Goal: Check status: Check status

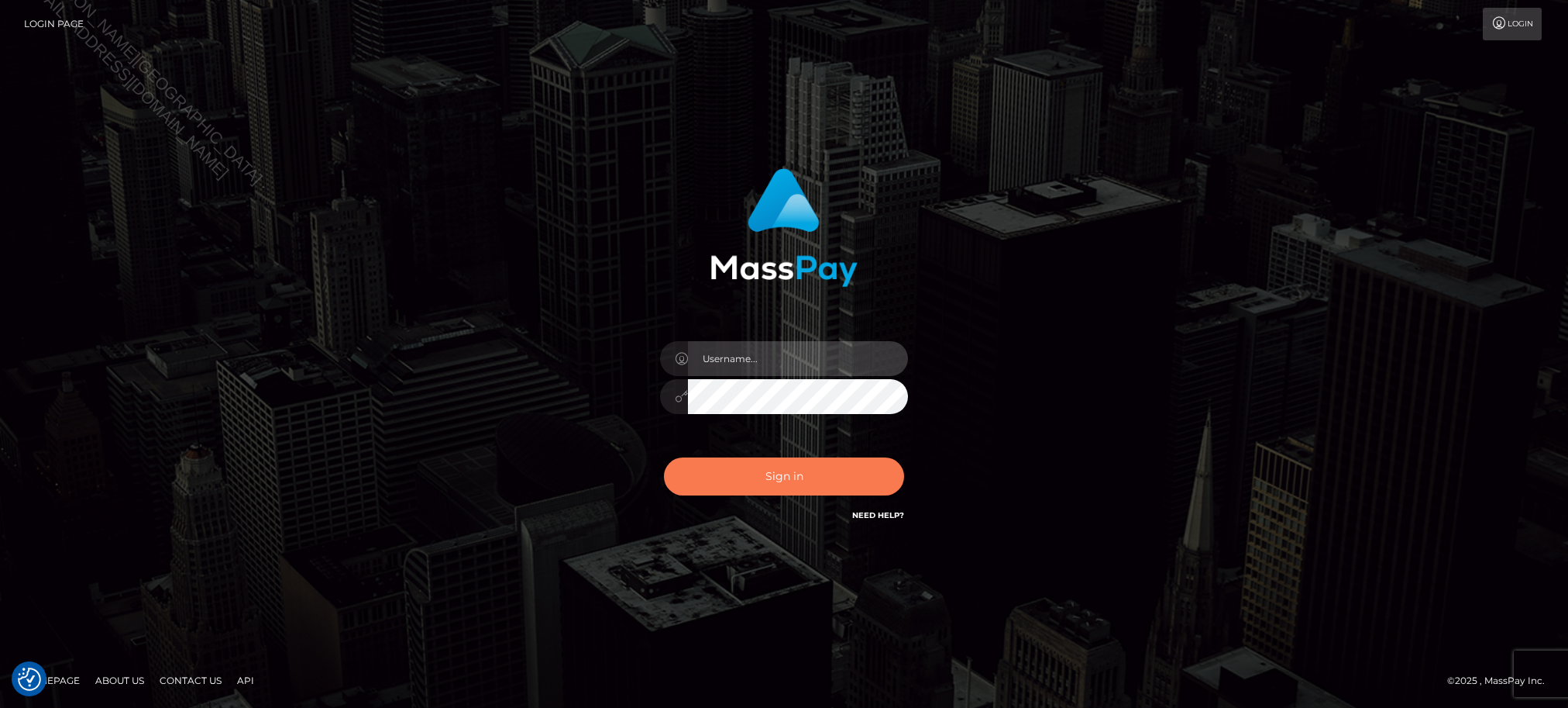
type input "Jiecel"
click at [775, 479] on button "Sign in" at bounding box center [784, 476] width 240 height 38
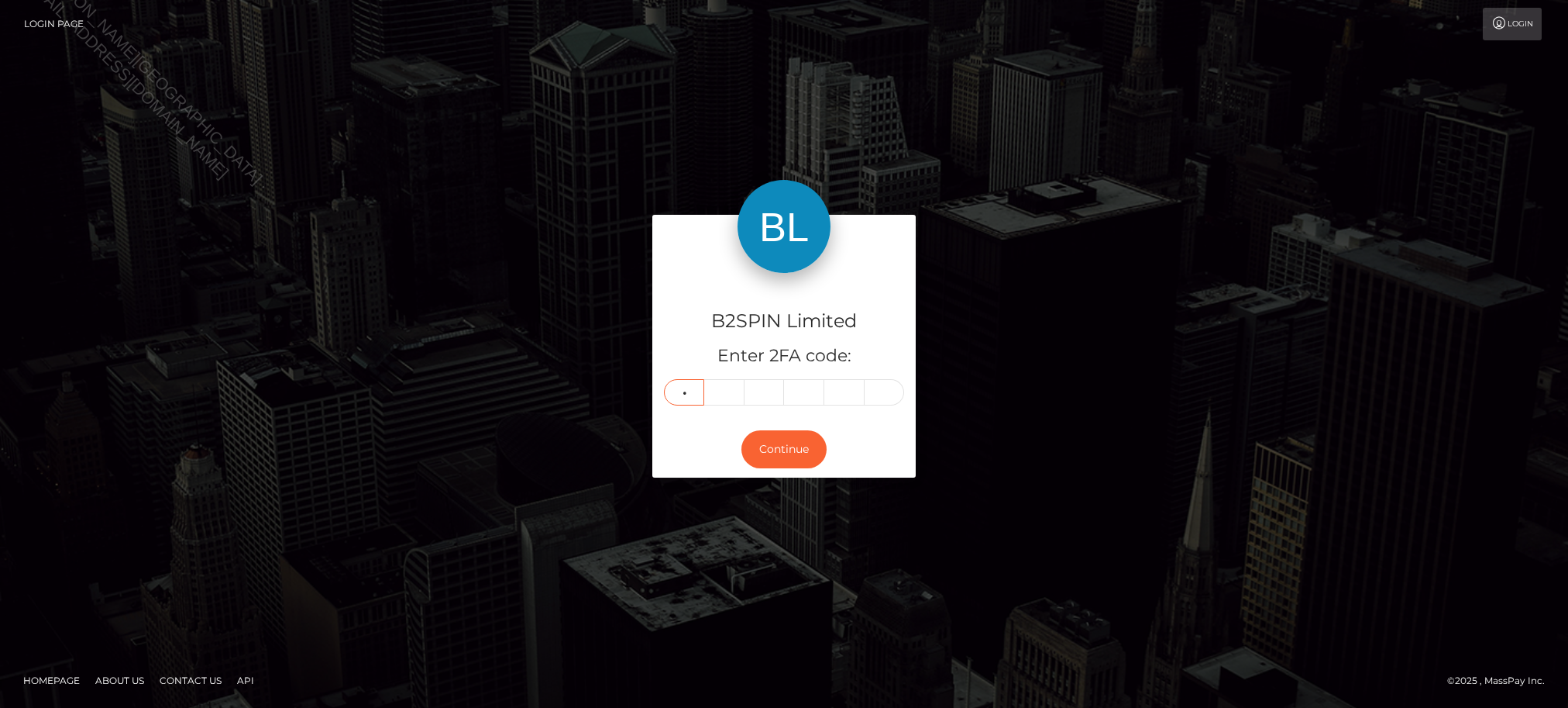
type input "5"
type input "0"
type input "8"
type input "2"
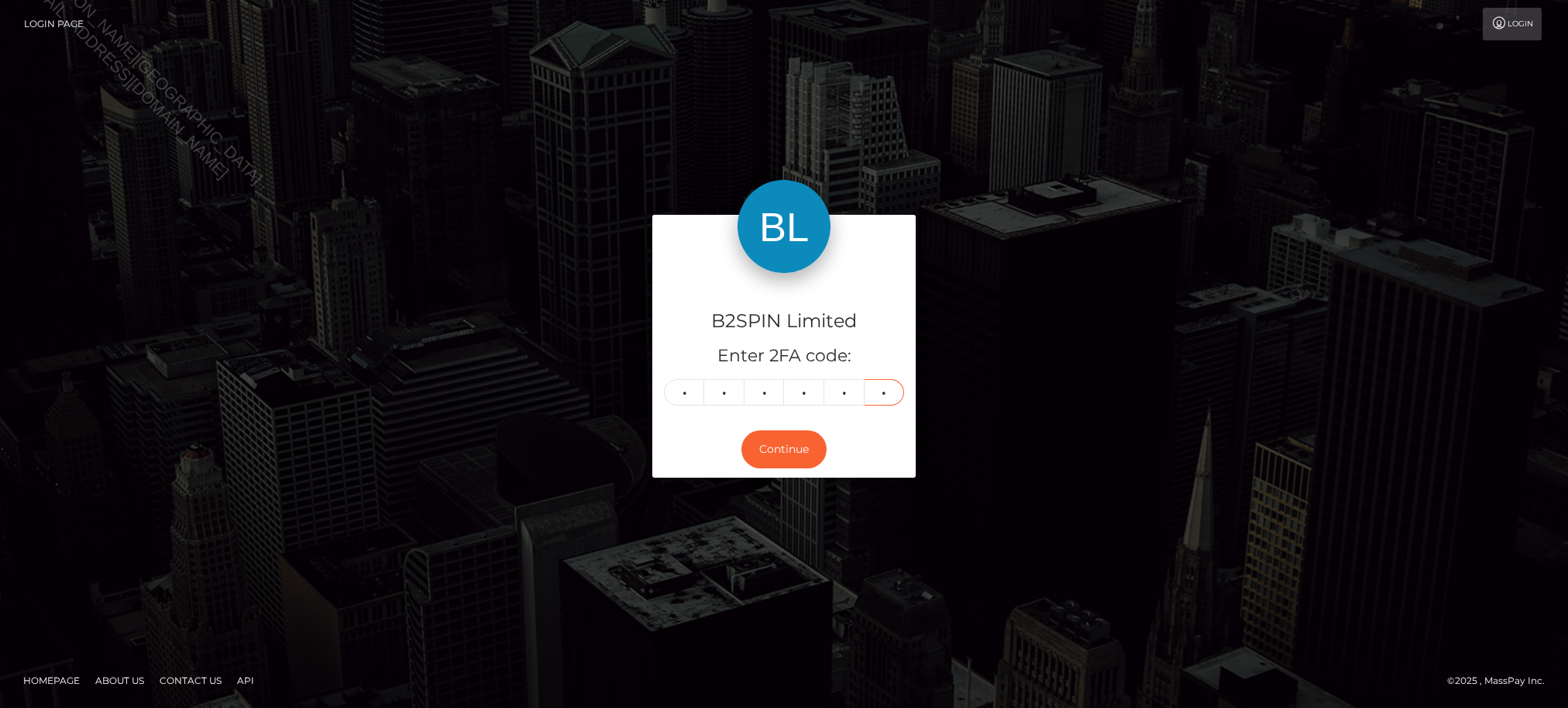
type input "0"
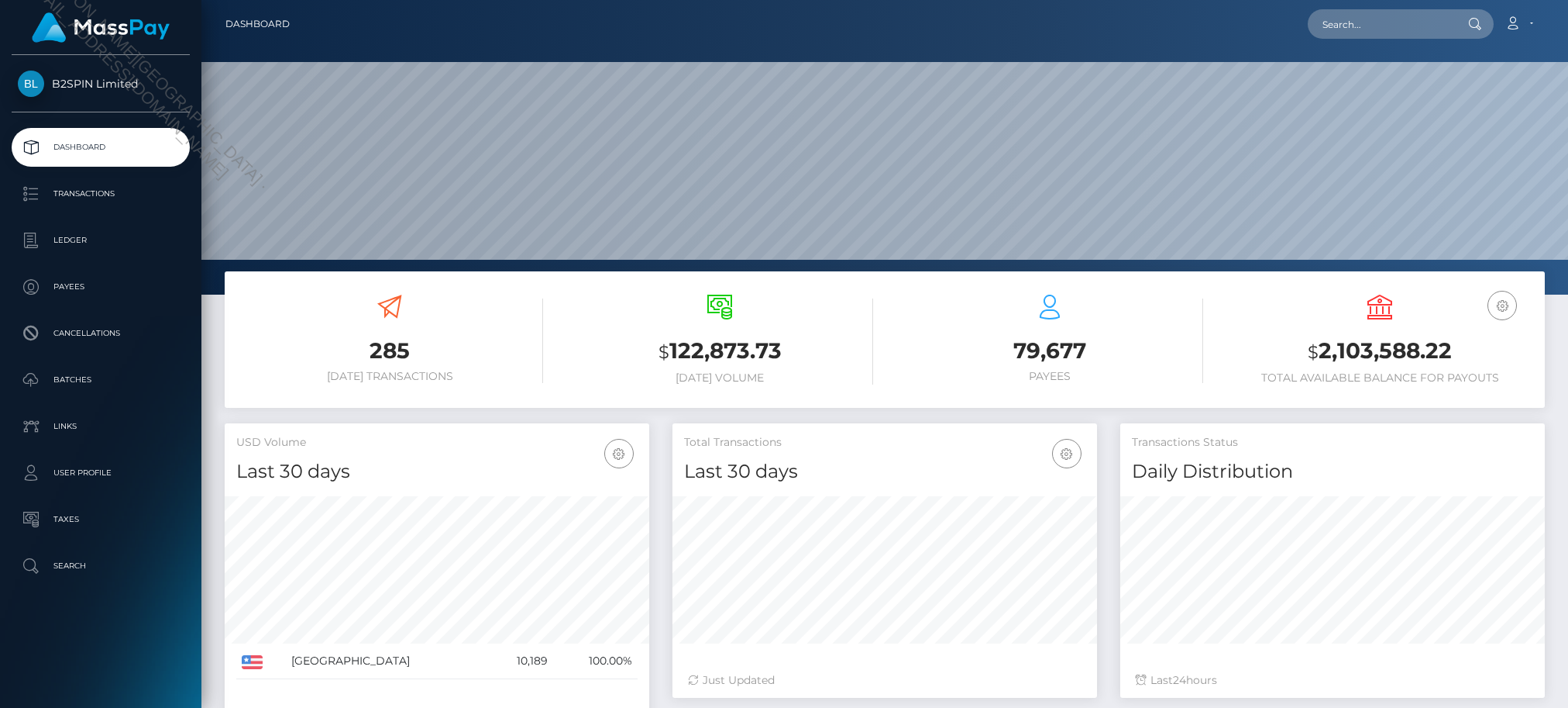
scroll to position [318, 424]
click at [187, 673] on div "B2SPIN Limited Dashboard Transactions Ledger Payees Cancellations Batches" at bounding box center [101, 380] width 201 height 650
click at [1412, 28] on input "text" at bounding box center [1381, 24] width 146 height 30
paste input "62cd9aa4-d2c9-4a5c-88cf-ed53a7b4acdf"
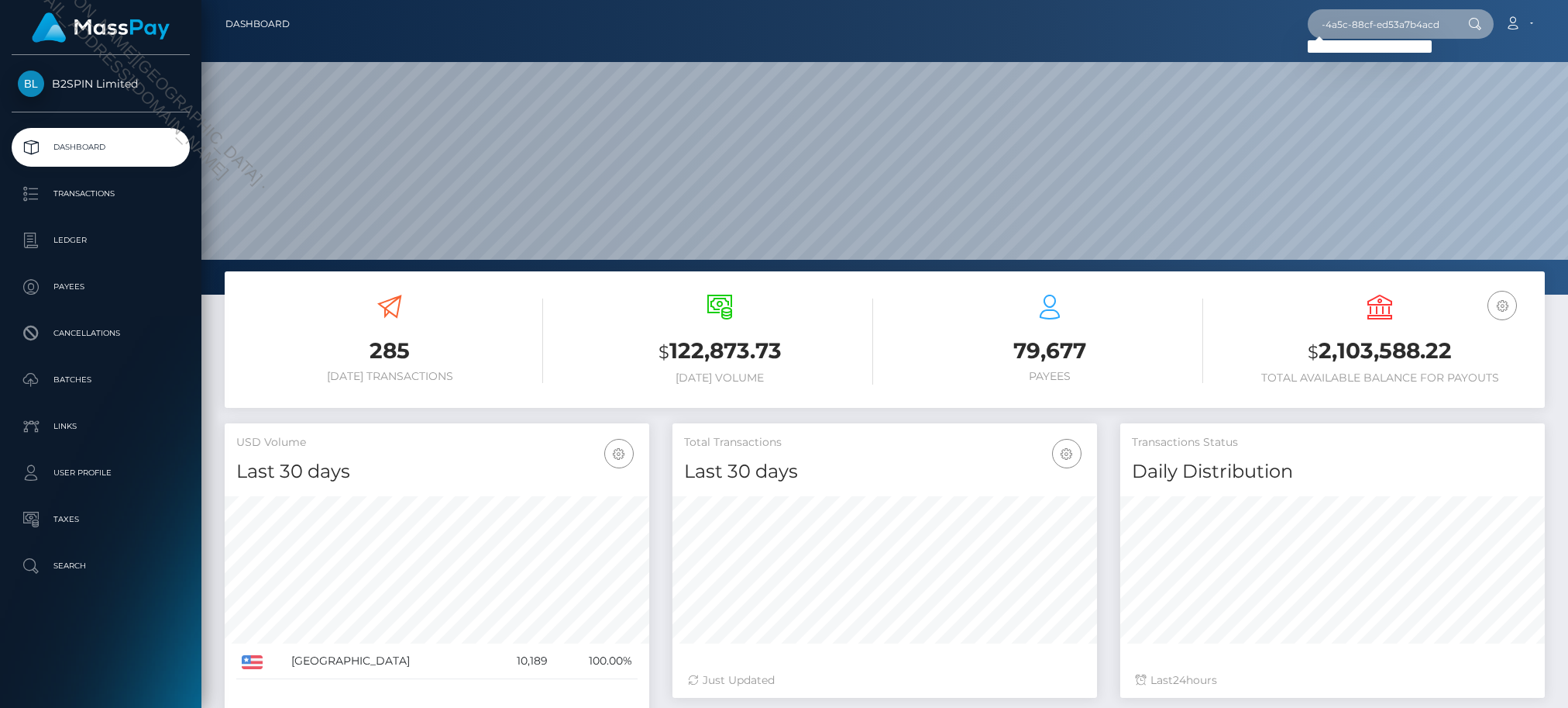
click at [1420, 26] on input "62cd9aa4-d2c9-4a5c-88cf-ed53a7b4acdf" at bounding box center [1381, 24] width 146 height 30
paste input "text"
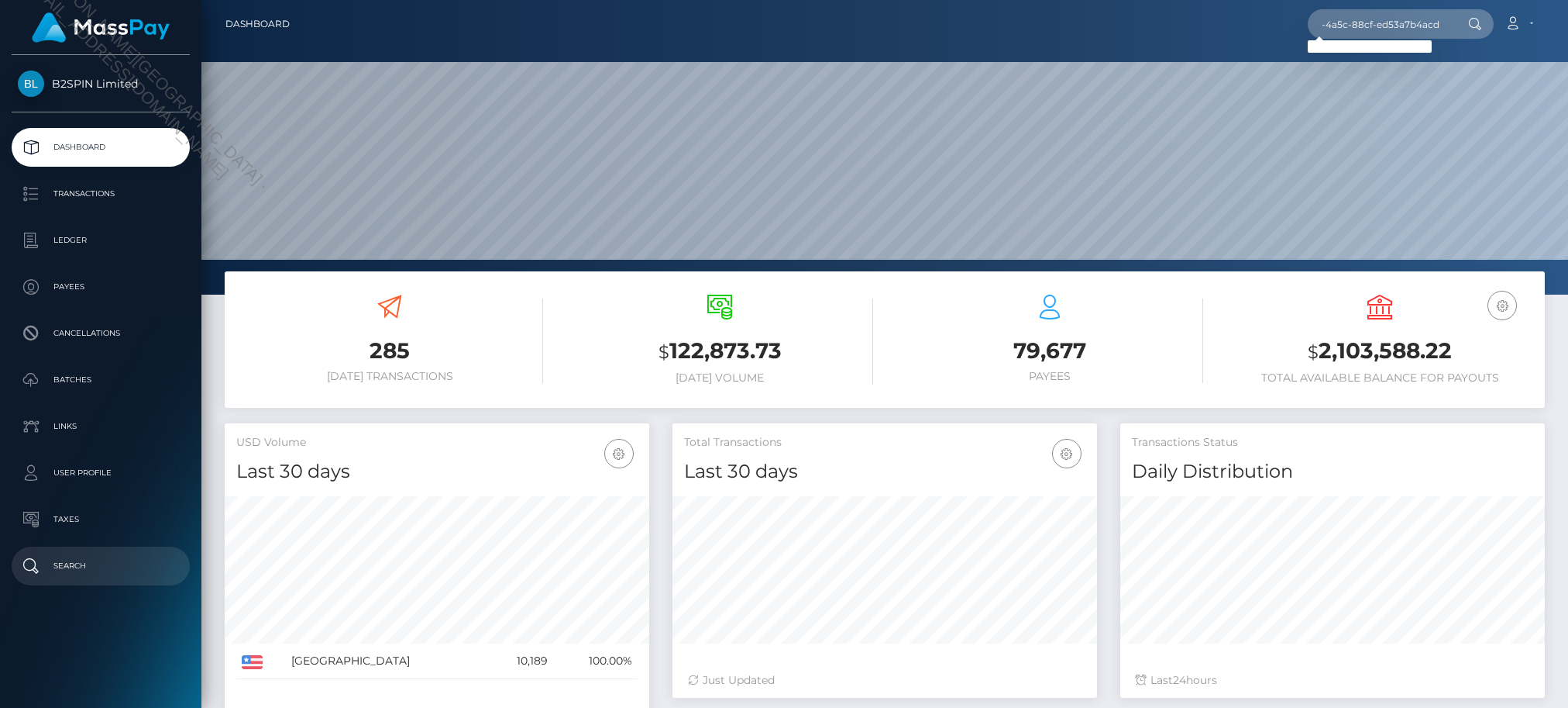
scroll to position [0, 0]
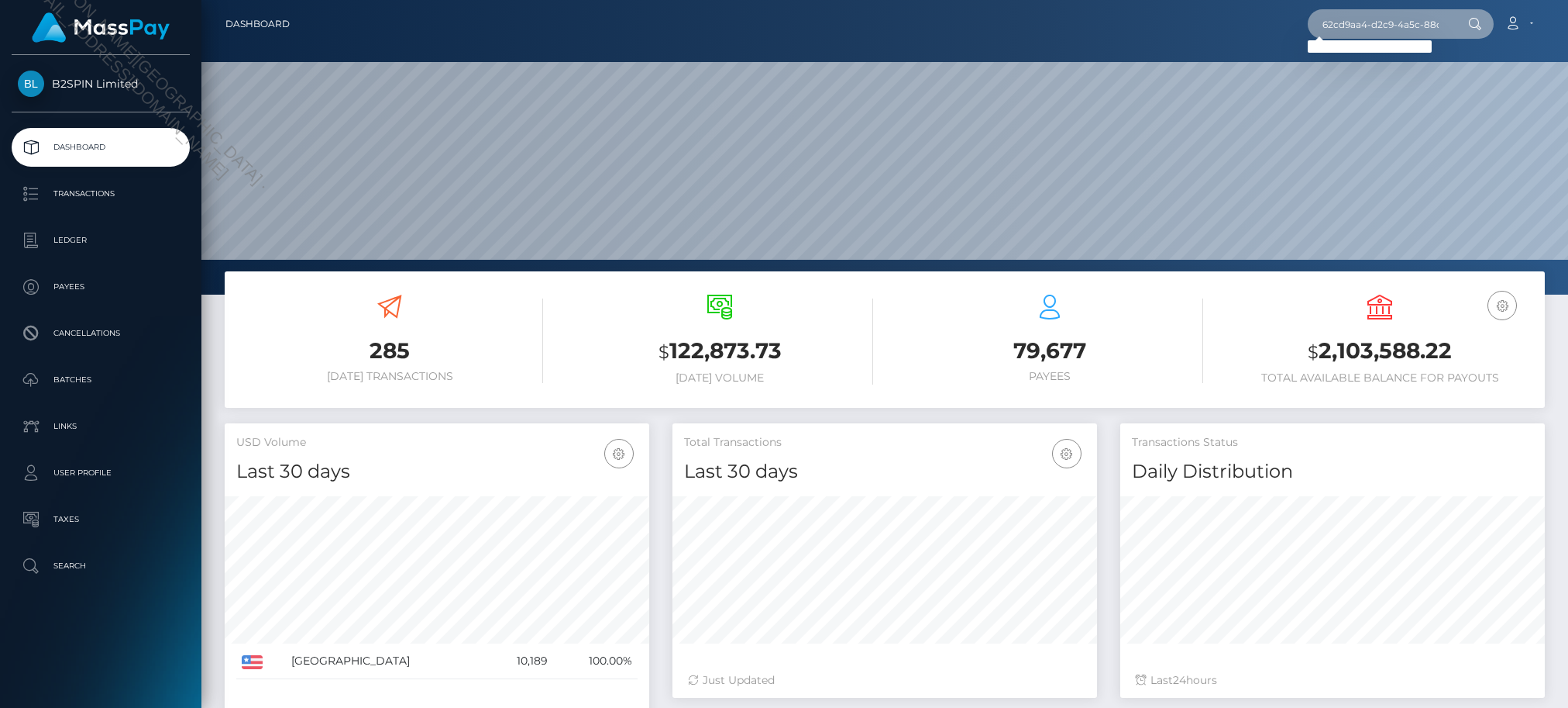
click at [1372, 13] on input "62cd9aa4-d2c9-4a5c-88cf-ed53a7b4acdf" at bounding box center [1381, 24] width 146 height 30
paste input "1215799616"
type input "1215799616"
